Goal: Transaction & Acquisition: Obtain resource

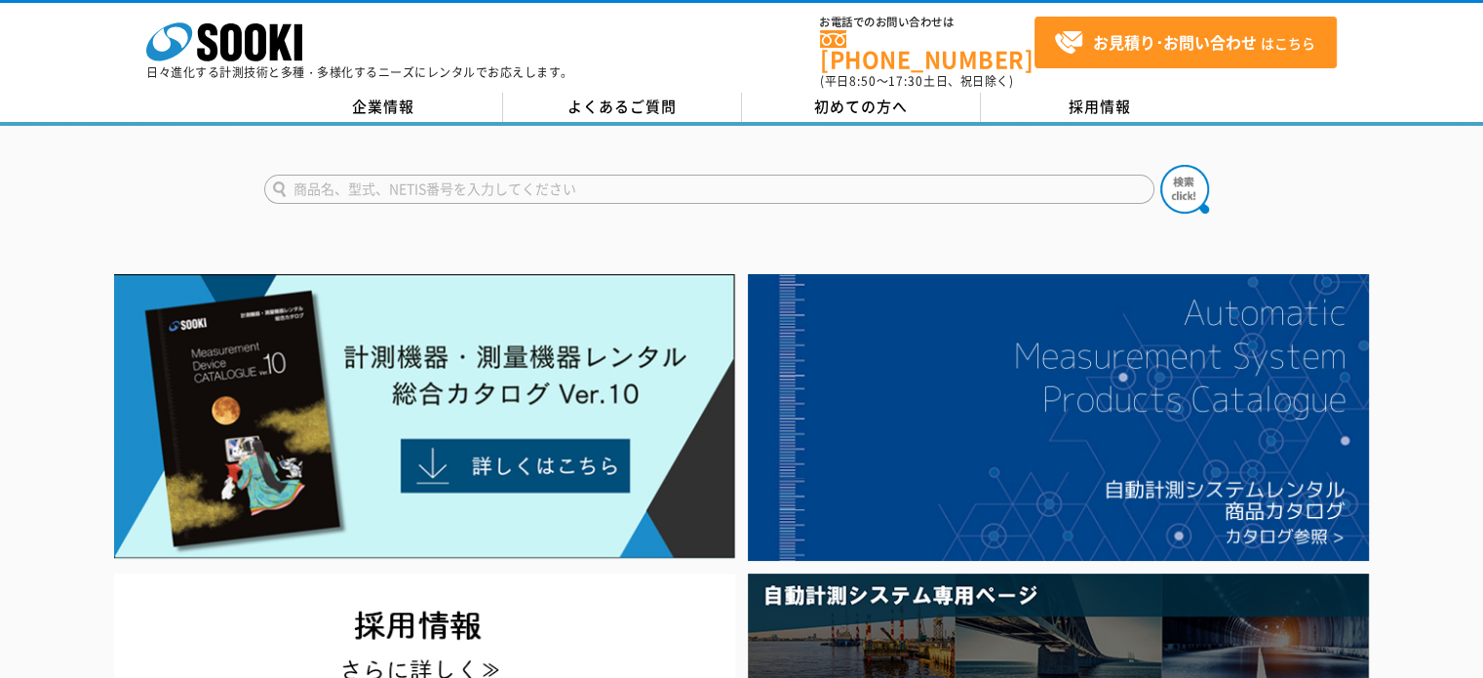
click at [390, 178] on input "text" at bounding box center [709, 189] width 890 height 29
type input "3600"
click at [941, 165] on button at bounding box center [1184, 189] width 49 height 49
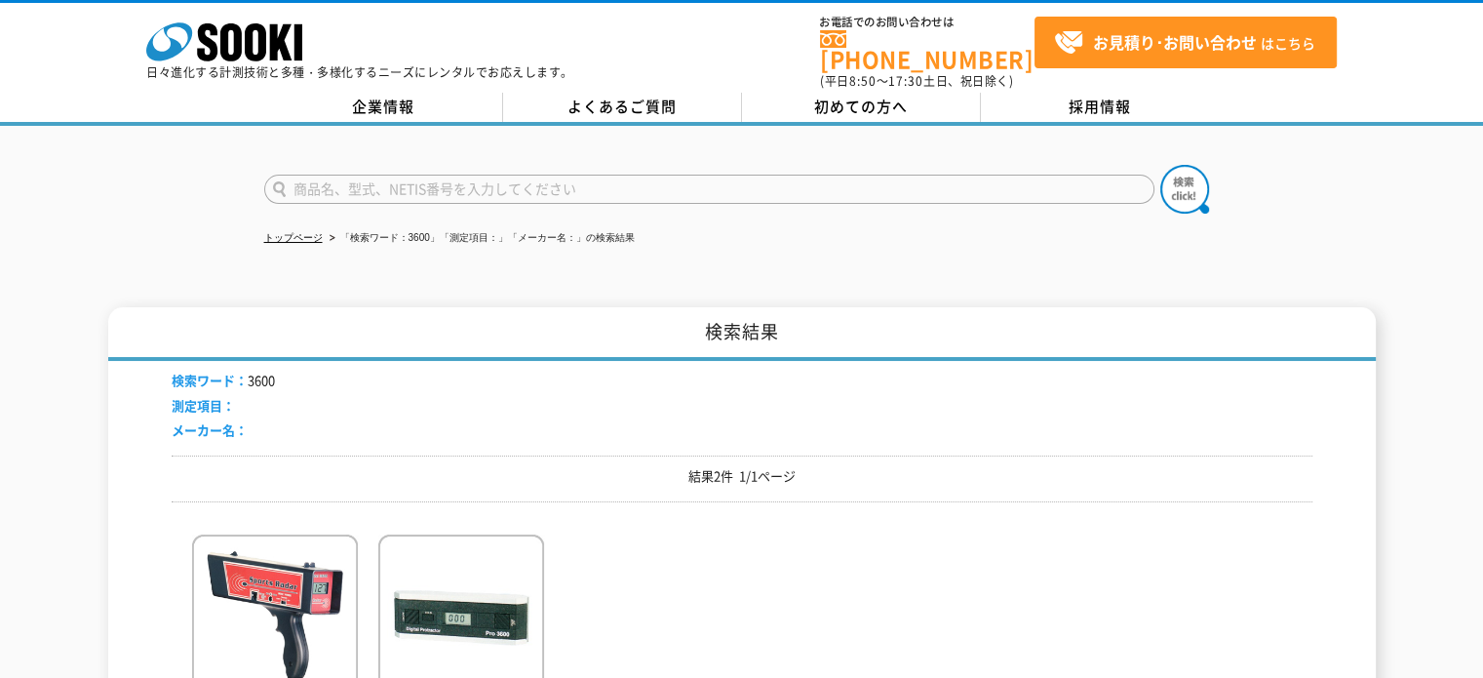
click at [1182, 174] on img at bounding box center [1184, 189] width 49 height 49
click at [247, 596] on img at bounding box center [275, 619] width 166 height 171
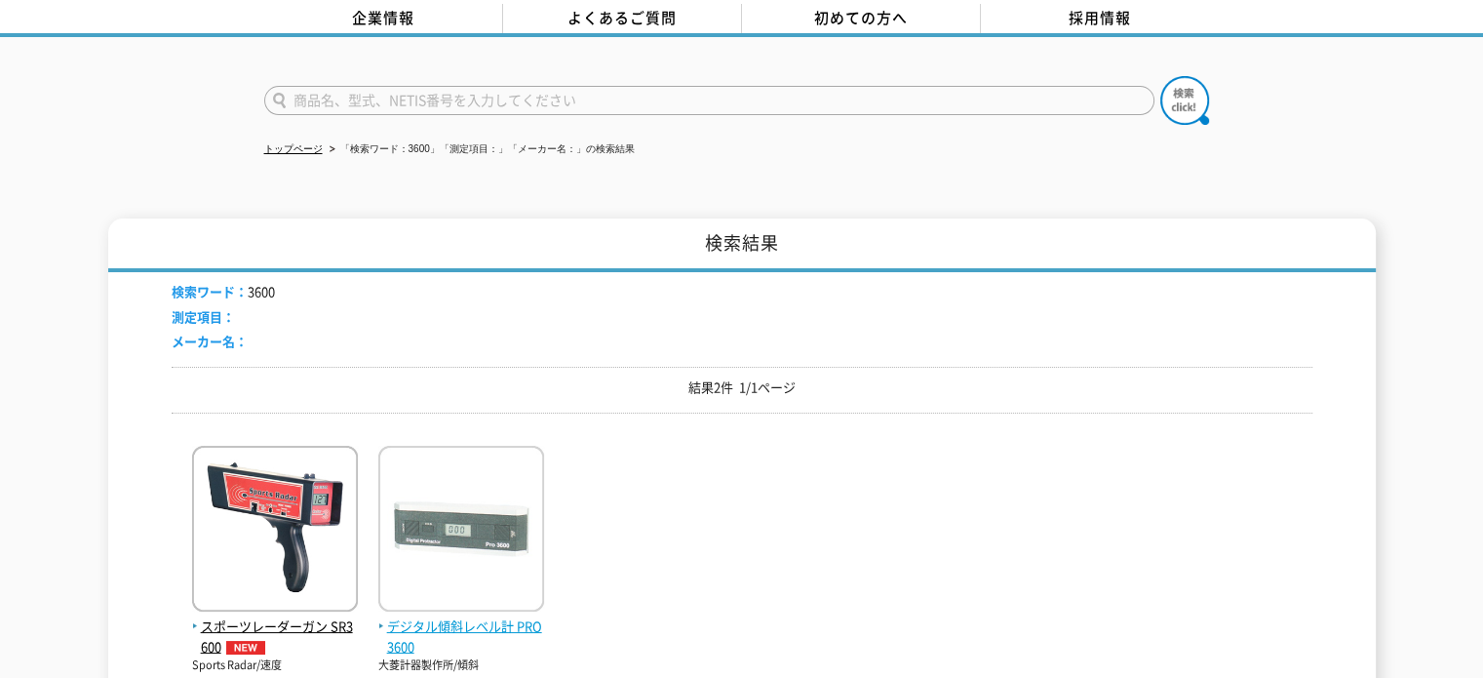
scroll to position [292, 0]
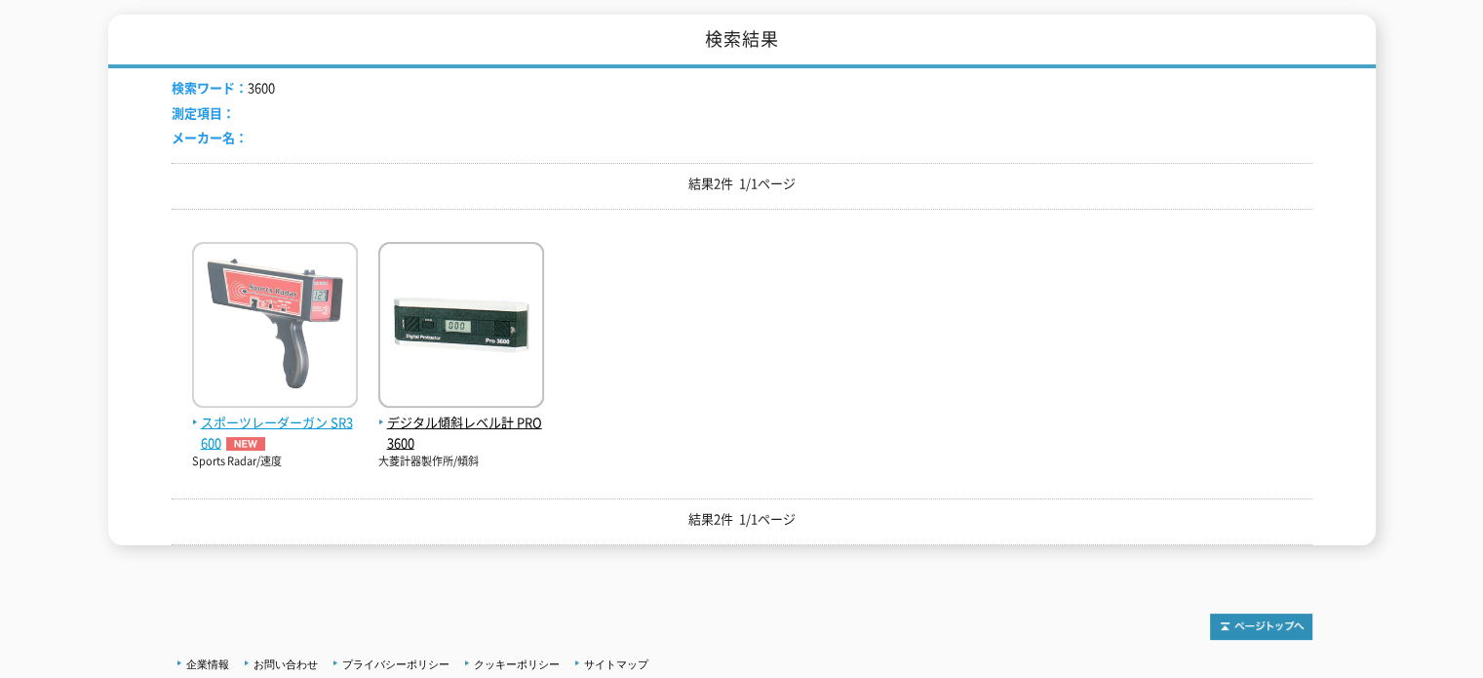
click at [207, 428] on span "スポーツレーダーガン SR3600" at bounding box center [275, 432] width 166 height 41
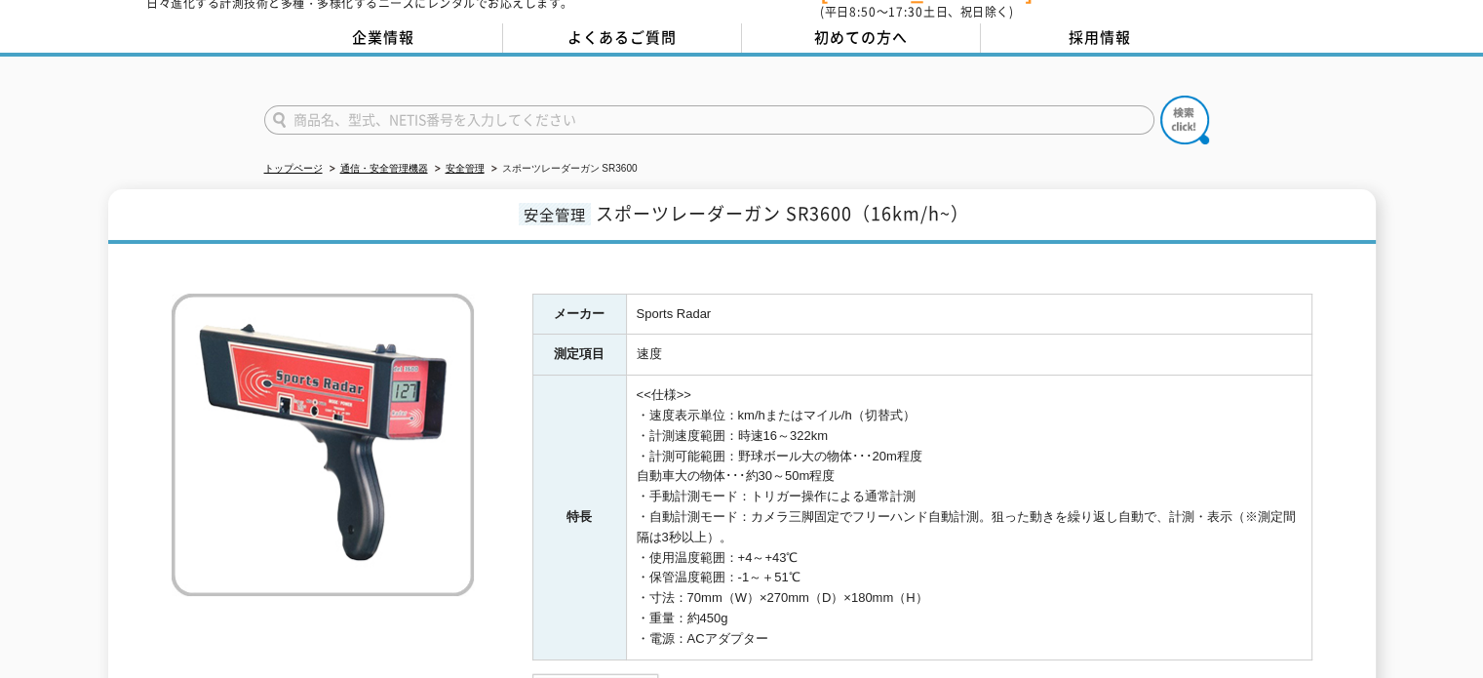
scroll to position [97, 0]
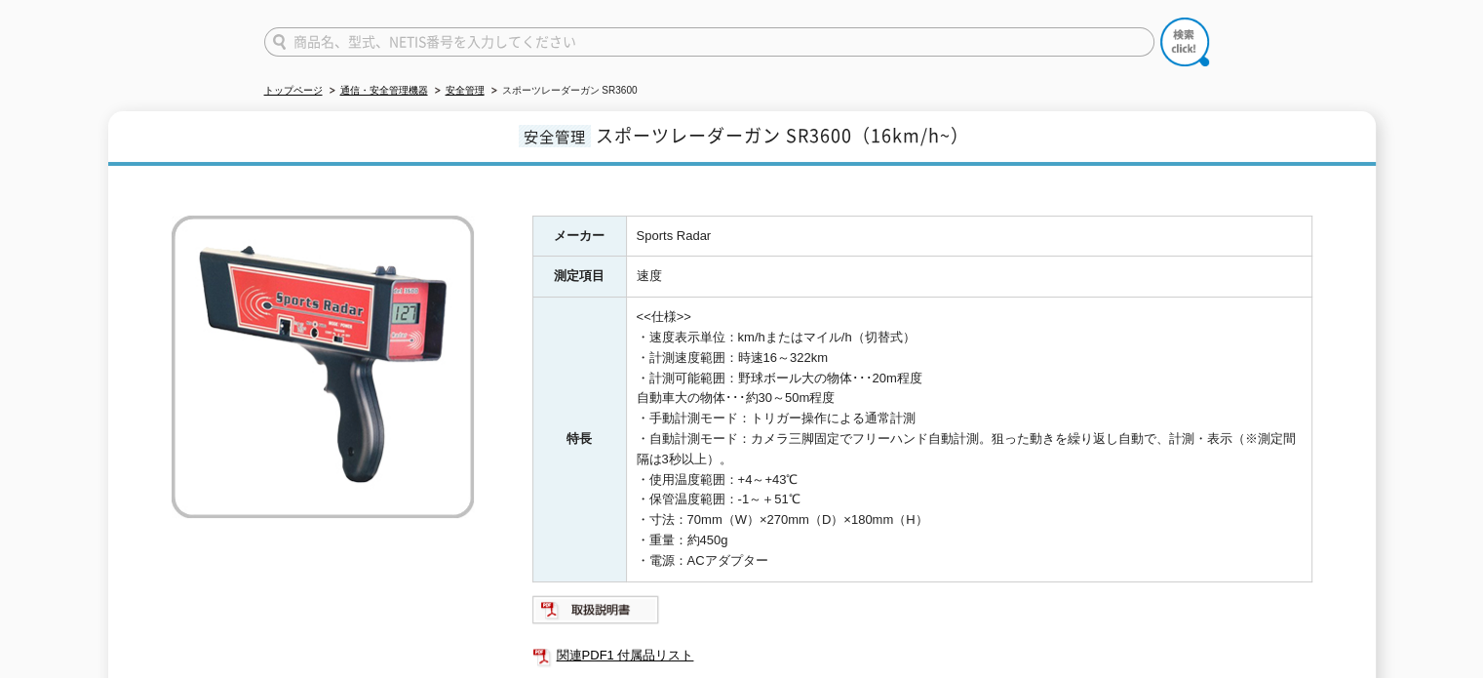
scroll to position [439, 0]
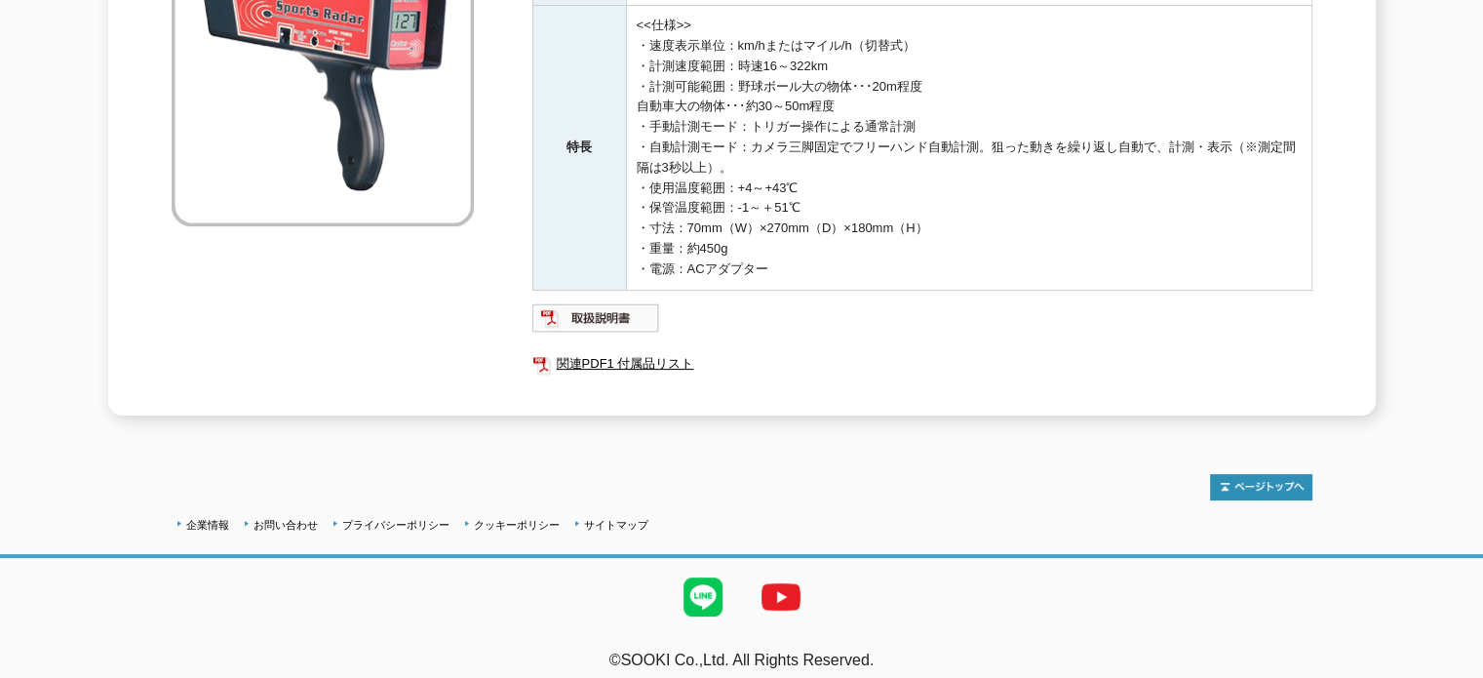
click at [600, 284] on div "メーカー Sports Radar 測定項目 速度 特長 <<仕様>> ・速度表示単位：km/hまたはマイル/h（切替式） ・計測速度範囲：時速16～322k…" at bounding box center [922, 169] width 780 height 491
click at [603, 302] on img at bounding box center [596, 317] width 128 height 31
